Goal: Task Accomplishment & Management: Use online tool/utility

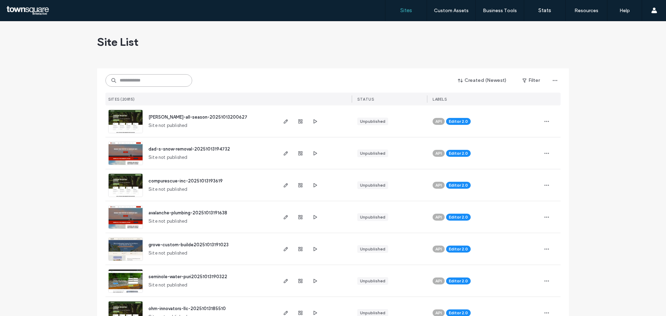
drag, startPoint x: 121, startPoint y: 79, endPoint x: 129, endPoint y: 83, distance: 8.8
click at [121, 79] on input at bounding box center [148, 80] width 87 height 12
paste input "**********"
type input "**********"
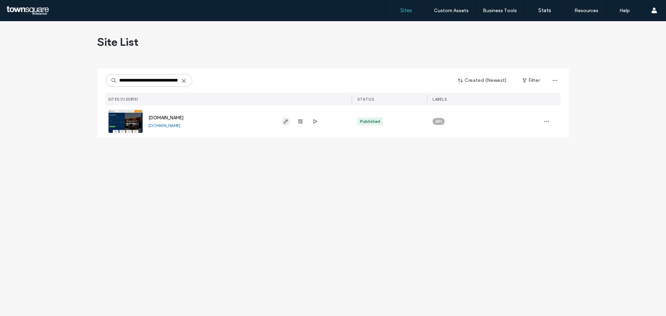
click at [285, 121] on use "button" at bounding box center [286, 121] width 4 height 4
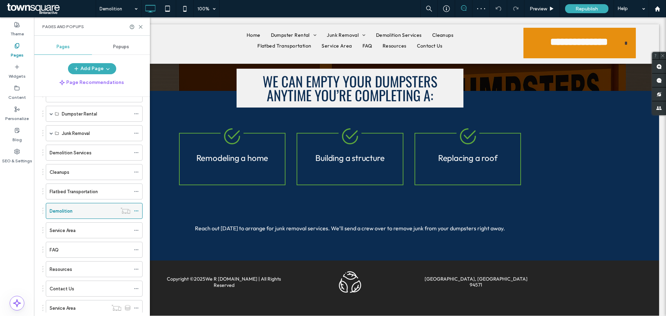
click at [56, 209] on label "Demolition" at bounding box center [61, 211] width 23 height 12
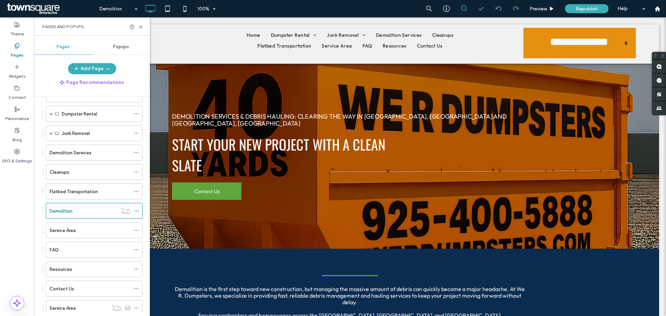
scroll to position [65, 0]
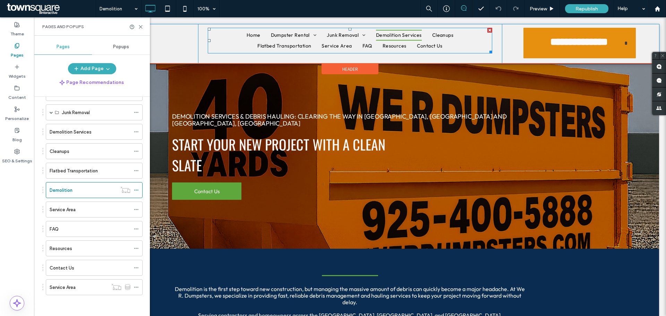
click at [410, 34] on span "Demolition Services" at bounding box center [399, 35] width 46 height 11
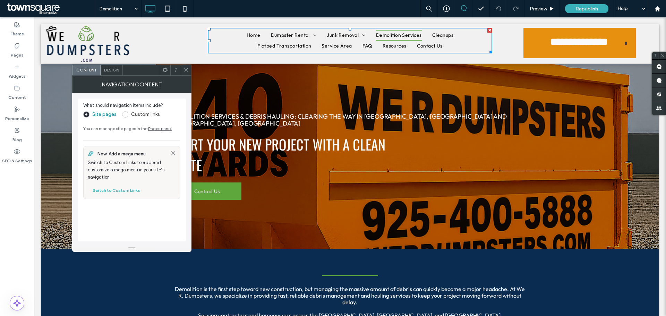
click at [393, 34] on span "Demolition Services" at bounding box center [399, 35] width 46 height 11
click at [16, 52] on label "Pages" at bounding box center [17, 54] width 13 height 10
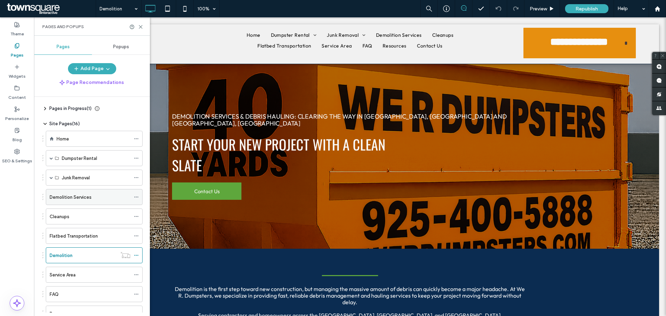
click at [65, 195] on label "Demolition Services" at bounding box center [71, 197] width 42 height 12
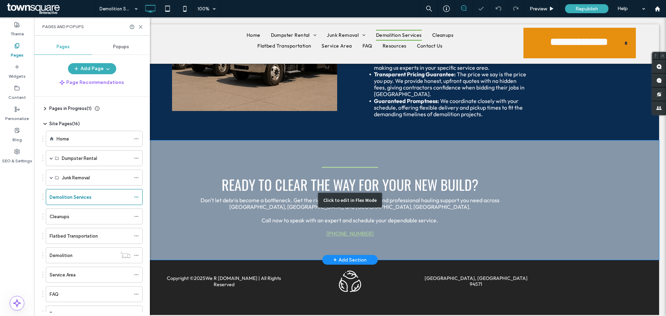
scroll to position [734, 0]
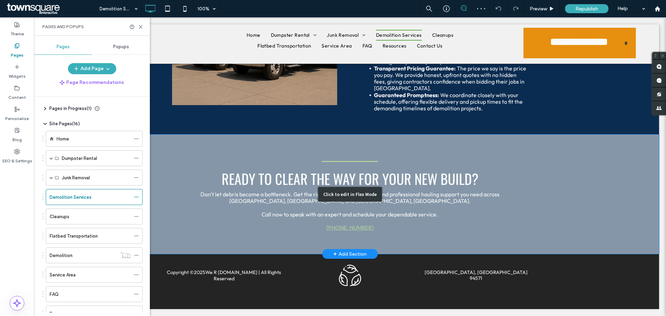
click at [289, 224] on div "Click to edit in Flex Mode" at bounding box center [350, 194] width 618 height 119
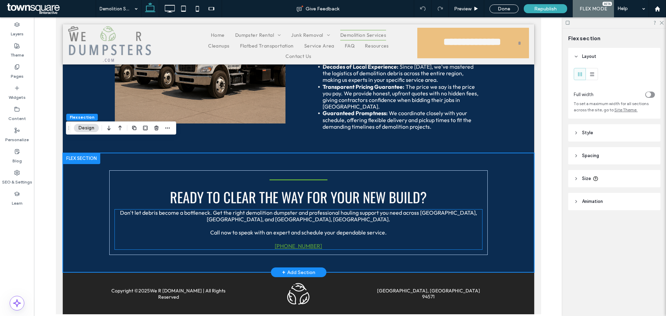
scroll to position [736, 0]
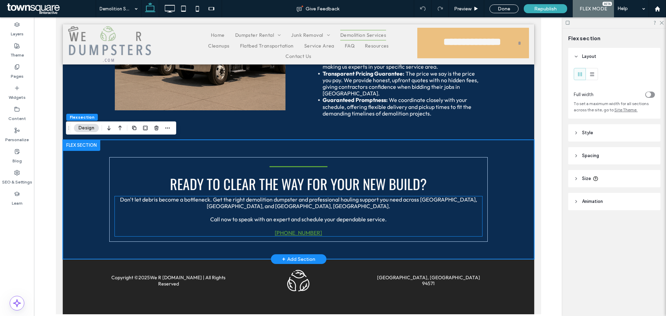
click at [338, 232] on p "[PHONE_NUMBER]" at bounding box center [298, 229] width 367 height 13
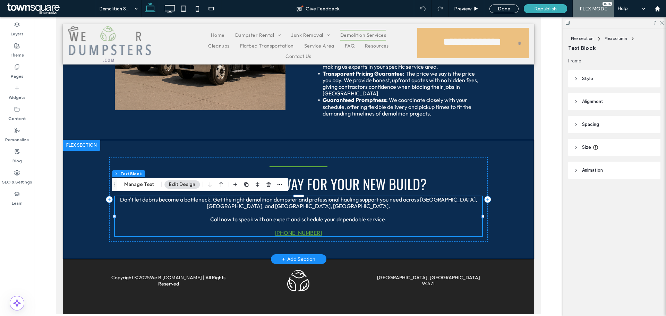
click at [256, 233] on p "[PHONE_NUMBER]" at bounding box center [298, 229] width 367 height 13
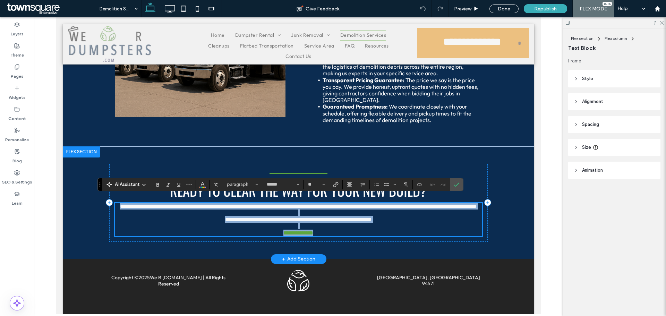
scroll to position [736, 0]
click at [269, 233] on p "**********" at bounding box center [298, 229] width 367 height 13
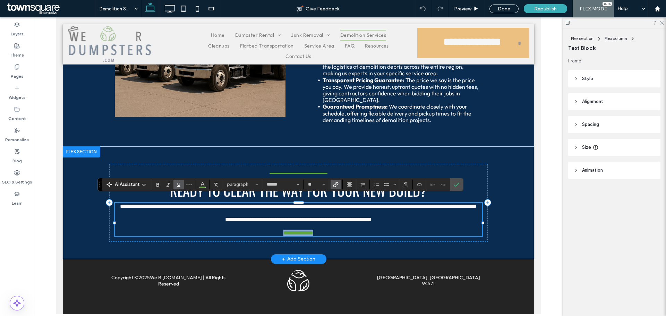
drag, startPoint x: 269, startPoint y: 233, endPoint x: 347, endPoint y: 231, distance: 77.8
click at [347, 231] on p "**********" at bounding box center [298, 229] width 367 height 13
click at [325, 187] on span "Size" at bounding box center [323, 184] width 3 height 9
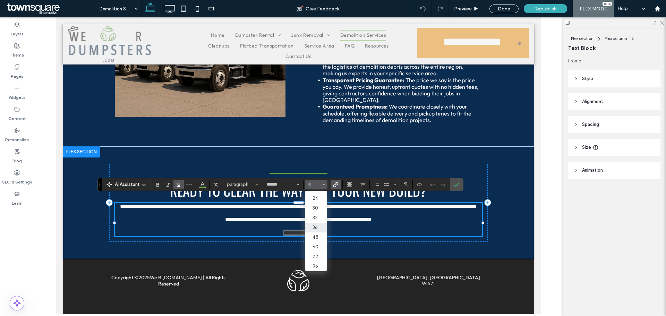
scroll to position [45, 0]
click at [316, 227] on label "24" at bounding box center [316, 228] width 22 height 10
type input "**"
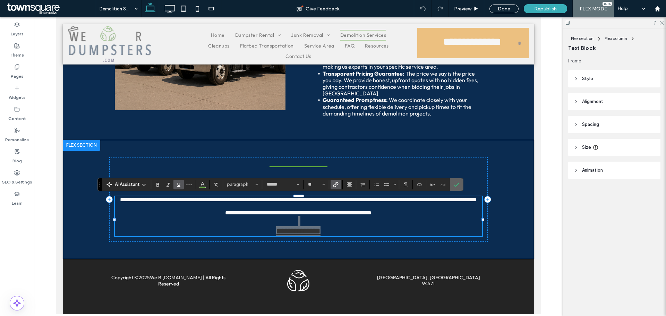
click at [454, 182] on icon "Confirm" at bounding box center [457, 185] width 6 height 6
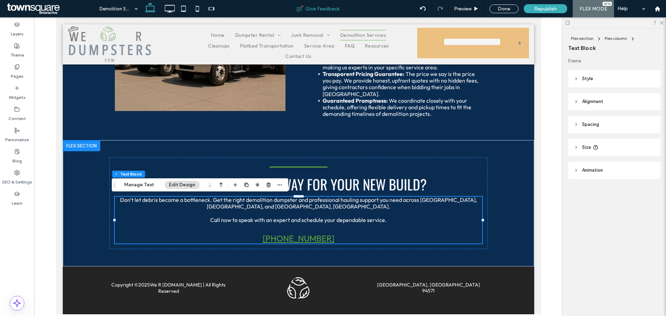
scroll to position [736, 0]
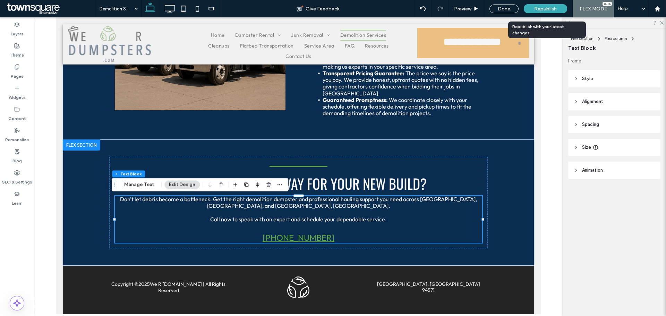
click at [552, 5] on div "Republish" at bounding box center [545, 8] width 43 height 9
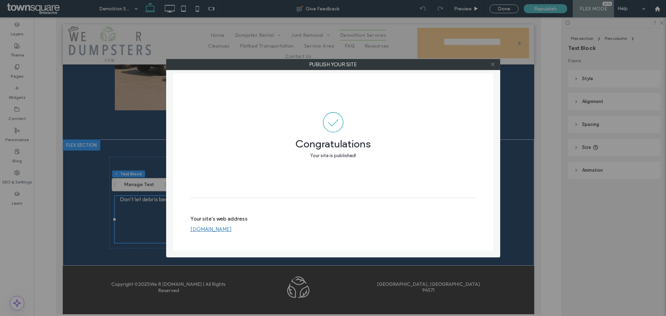
click at [494, 61] on span at bounding box center [492, 64] width 5 height 10
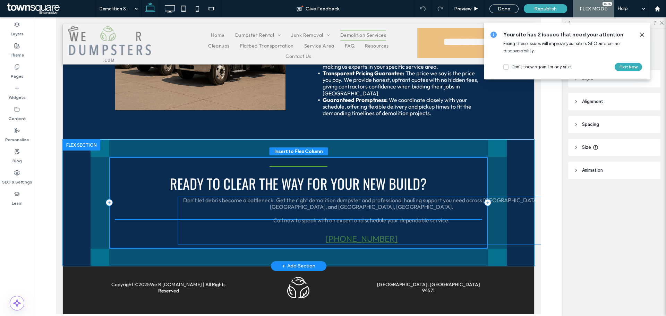
drag, startPoint x: 247, startPoint y: 240, endPoint x: 251, endPoint y: 234, distance: 7.5
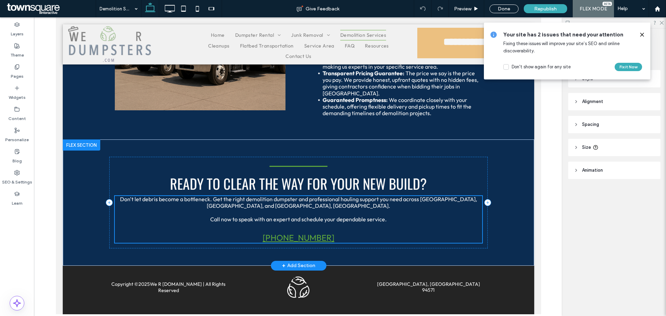
scroll to position [703, 0]
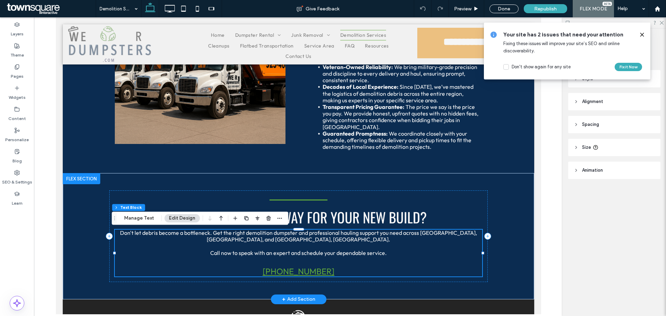
click at [238, 268] on p "[PHONE_NUMBER]" at bounding box center [298, 266] width 367 height 20
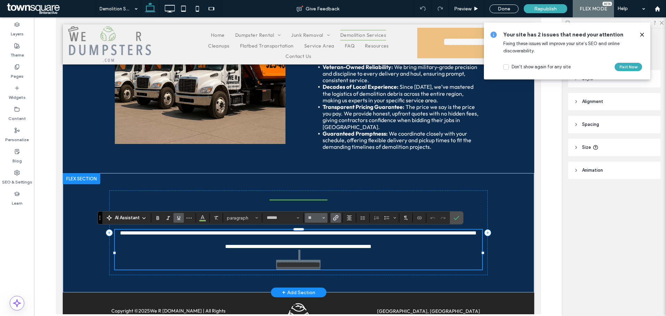
click at [325, 217] on icon "Size" at bounding box center [323, 218] width 3 height 3
click at [315, 165] on label "36" at bounding box center [316, 168] width 22 height 10
type input "**"
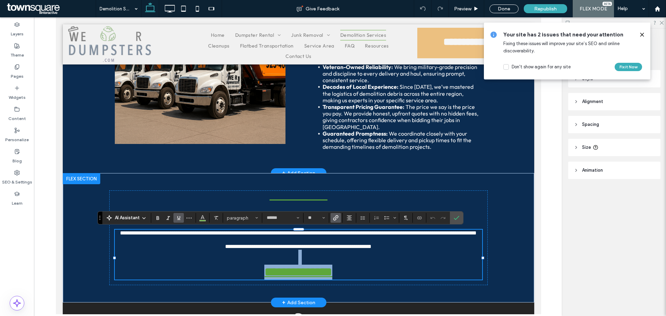
scroll to position [0, 0]
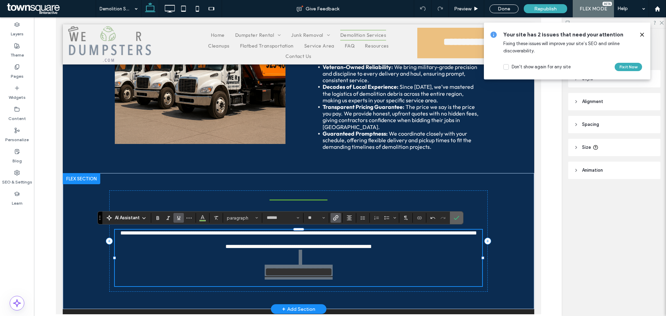
click at [457, 218] on use "Confirm" at bounding box center [457, 218] width 6 height 4
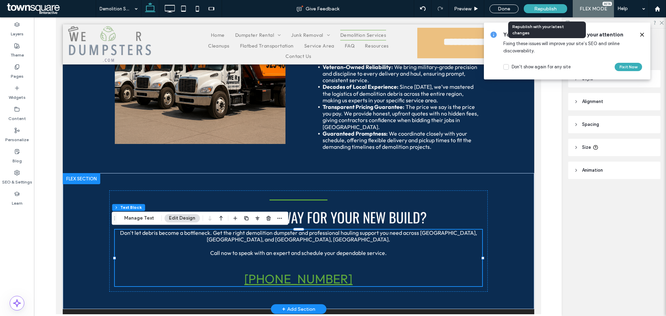
click at [540, 5] on div "Republish" at bounding box center [545, 8] width 43 height 9
